Goal: Navigation & Orientation: Find specific page/section

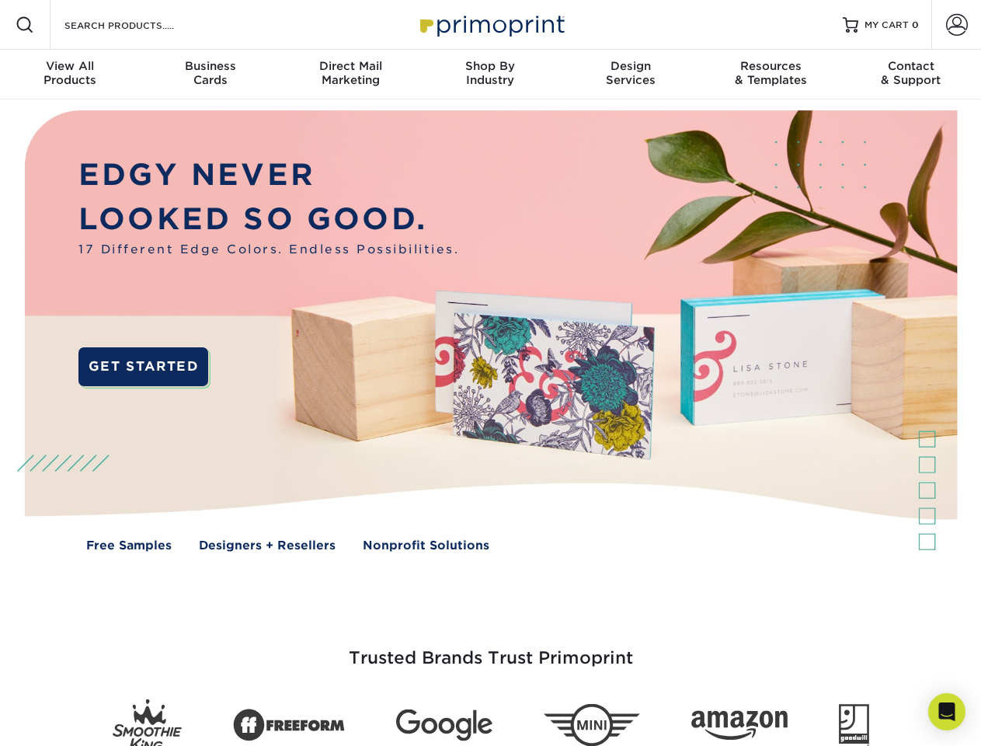
click at [490, 373] on img at bounding box center [490, 342] width 971 height 486
click at [25, 25] on span at bounding box center [25, 25] width 19 height 19
click at [956, 25] on span at bounding box center [957, 25] width 22 height 22
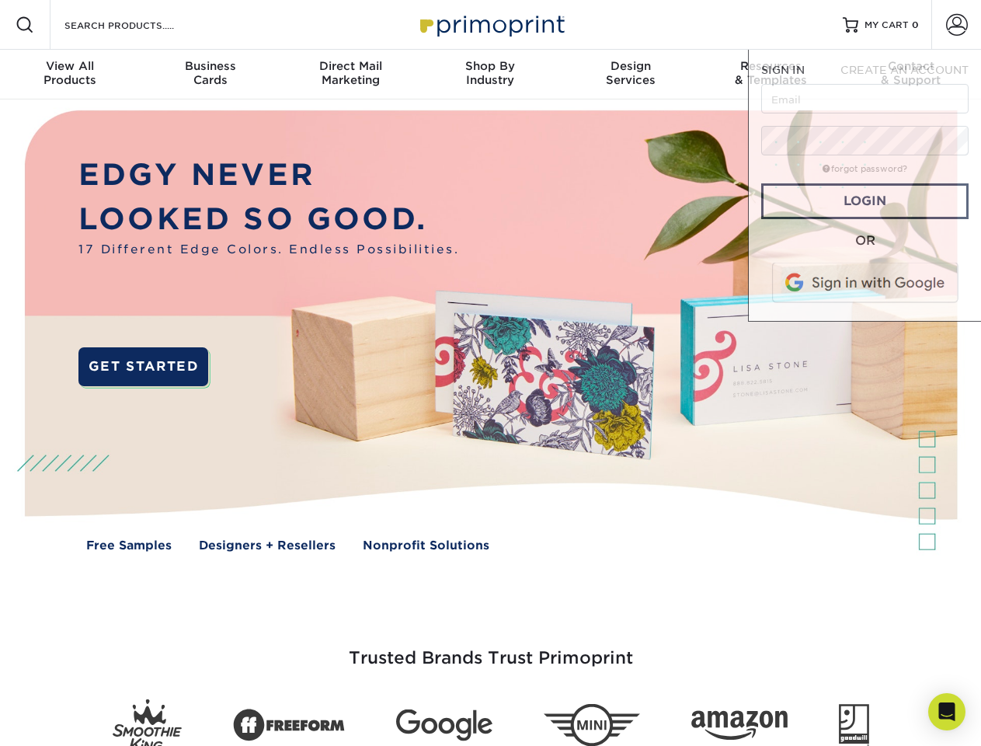
click at [70, 75] on div "View All Products" at bounding box center [70, 73] width 140 height 28
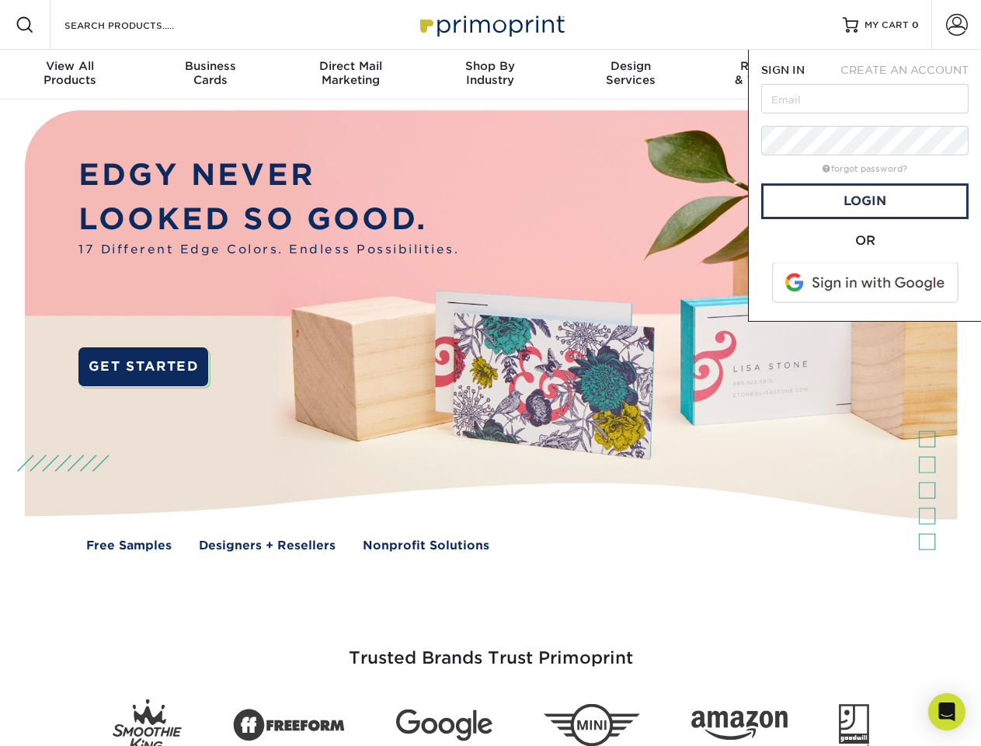
click at [210, 75] on div "Business Cards" at bounding box center [210, 73] width 140 height 28
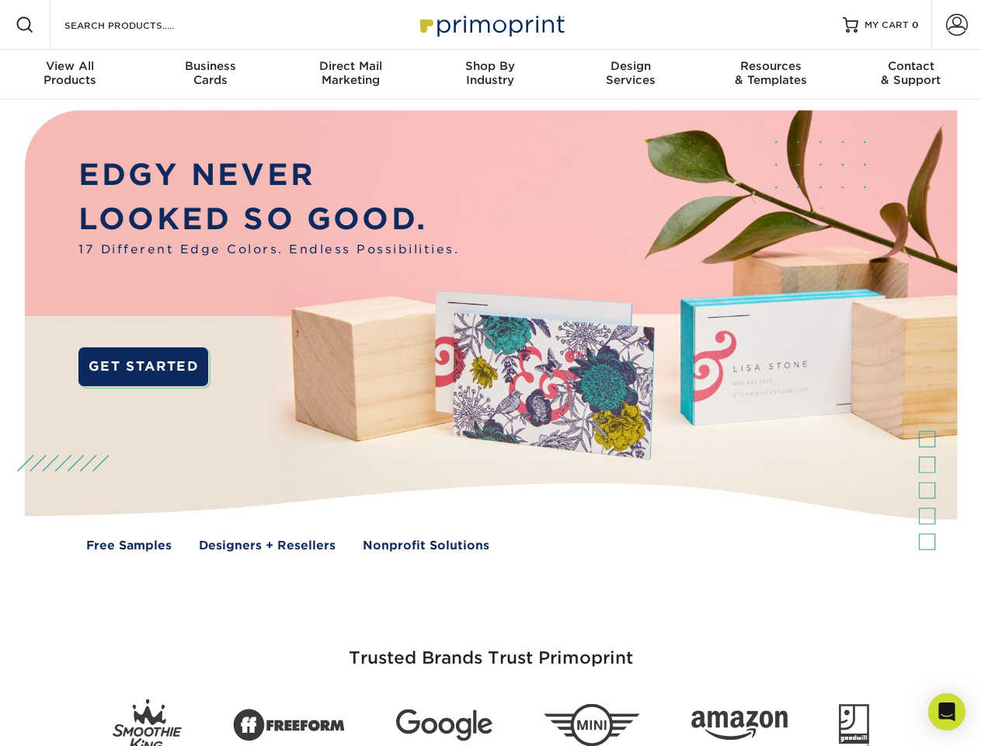
click at [350, 75] on div "Direct Mail Marketing" at bounding box center [350, 73] width 140 height 28
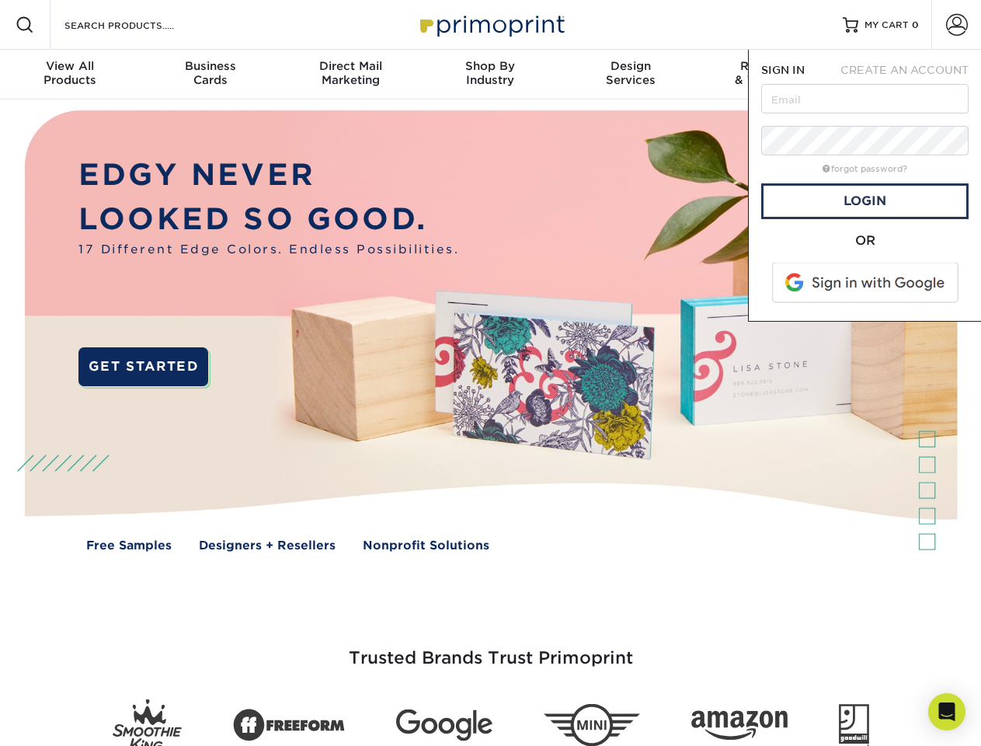
click at [490, 75] on div "Shop By Industry" at bounding box center [490, 73] width 140 height 28
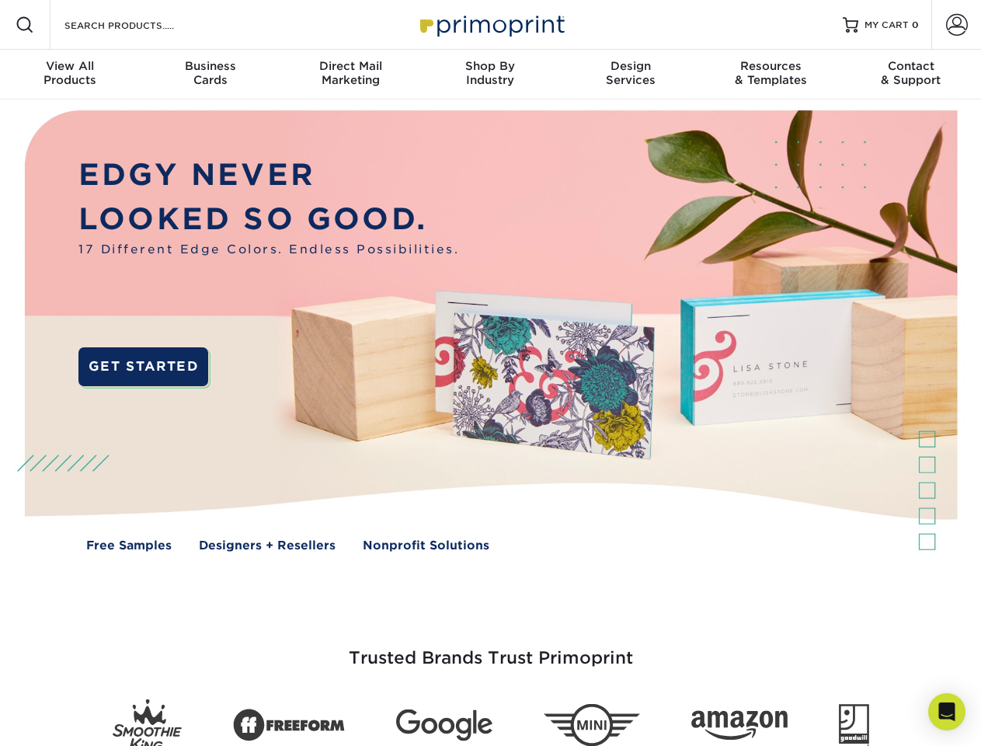
click at [631, 75] on div "Design Services" at bounding box center [631, 73] width 140 height 28
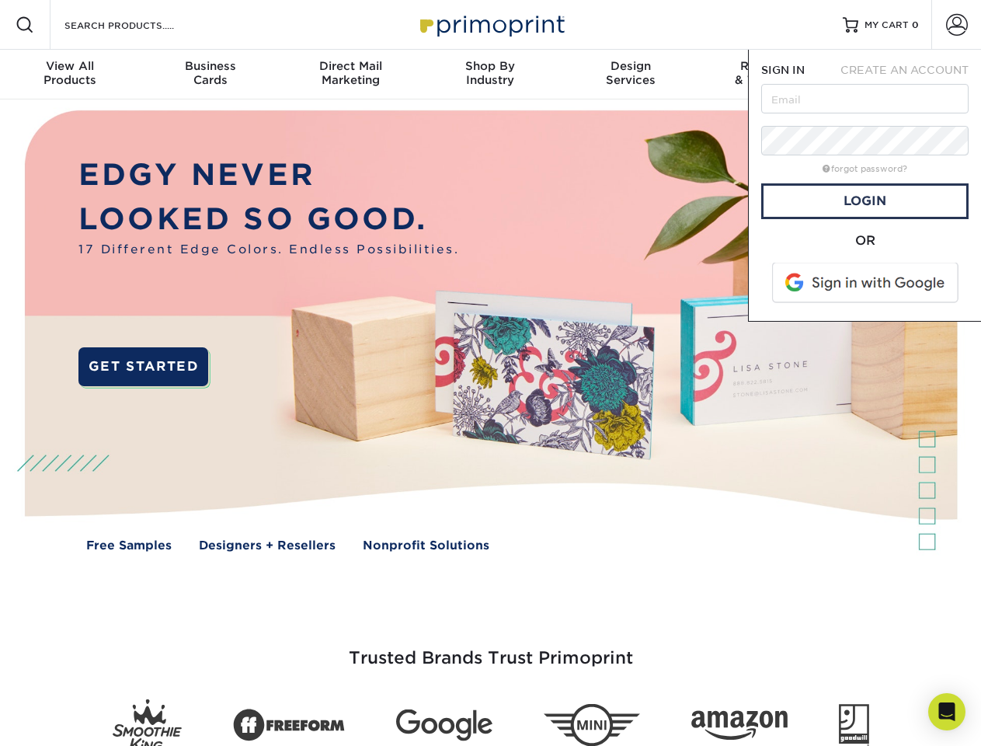
click at [771, 75] on span "SIGN IN" at bounding box center [783, 70] width 44 height 12
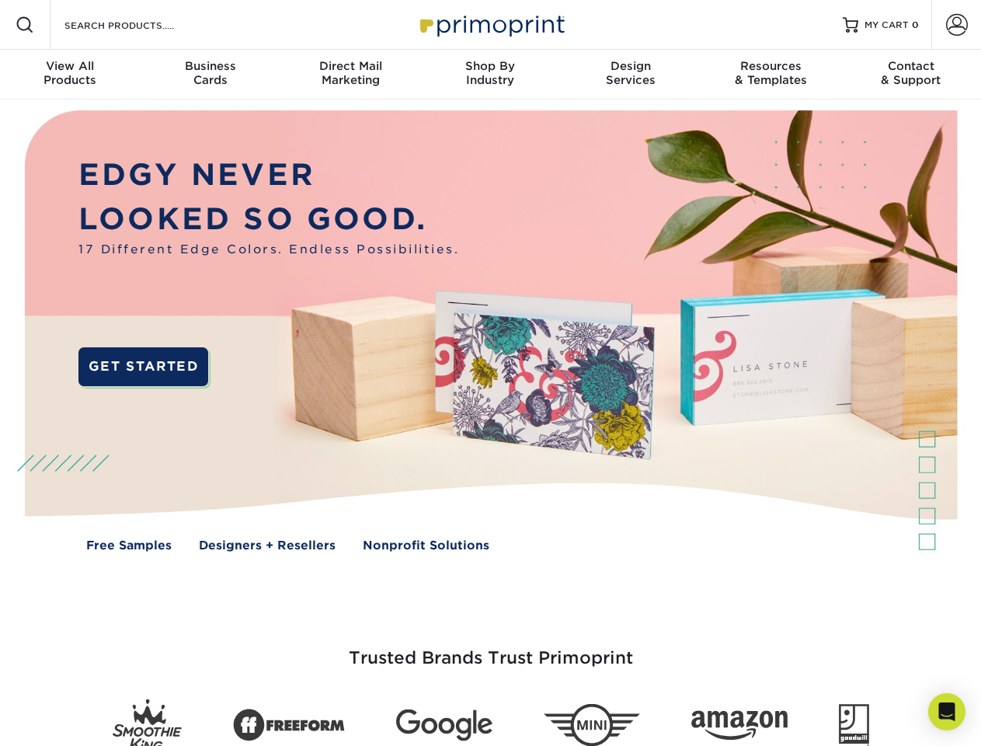
click at [911, 75] on div "Contact & Support" at bounding box center [911, 73] width 140 height 28
